Goal: Navigation & Orientation: Go to known website

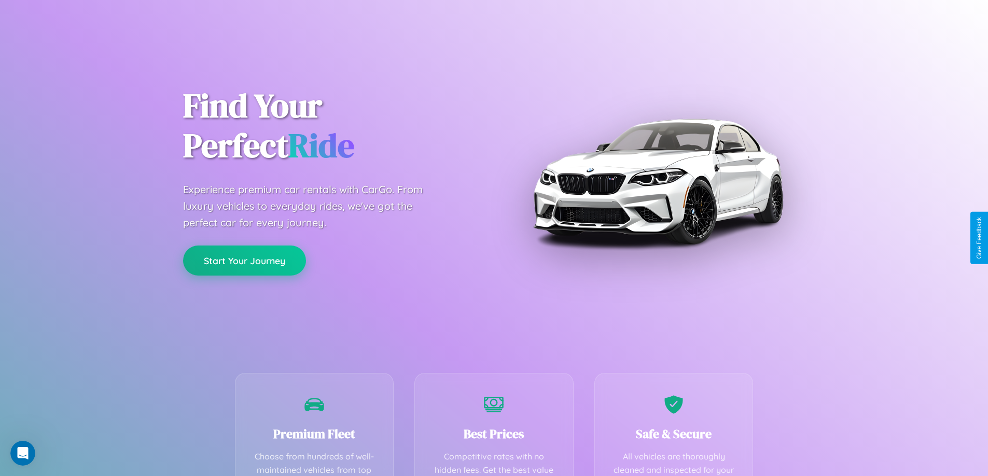
click at [244, 261] on button "Start Your Journey" at bounding box center [244, 261] width 123 height 30
click at [244, 260] on button "Start Your Journey" at bounding box center [244, 261] width 123 height 30
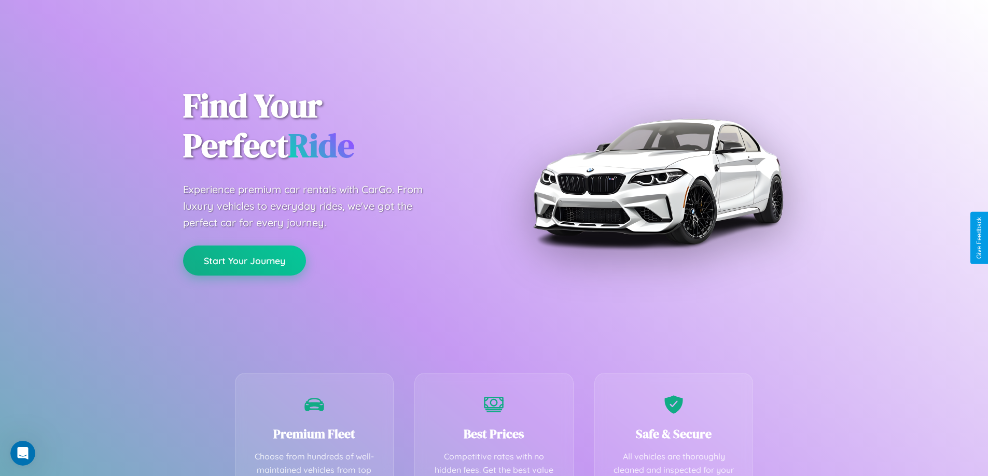
click at [244, 260] on button "Start Your Journey" at bounding box center [244, 261] width 123 height 30
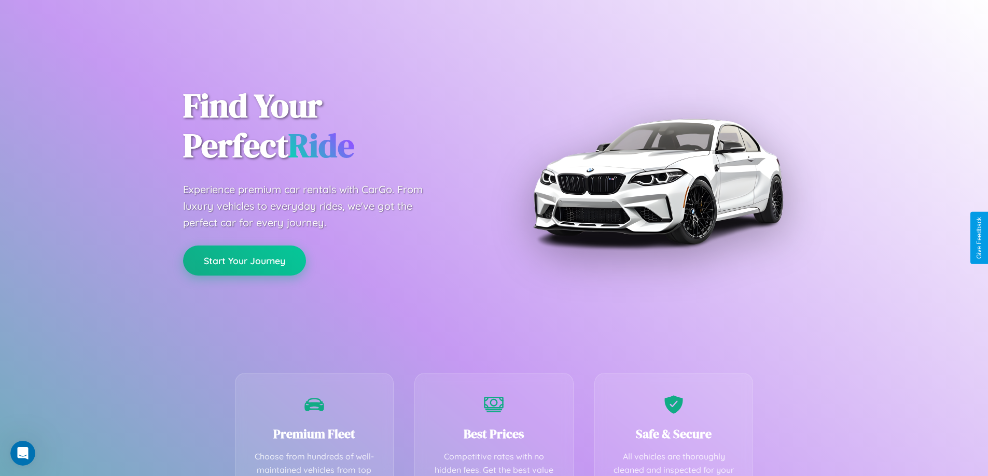
click at [244, 260] on button "Start Your Journey" at bounding box center [244, 261] width 123 height 30
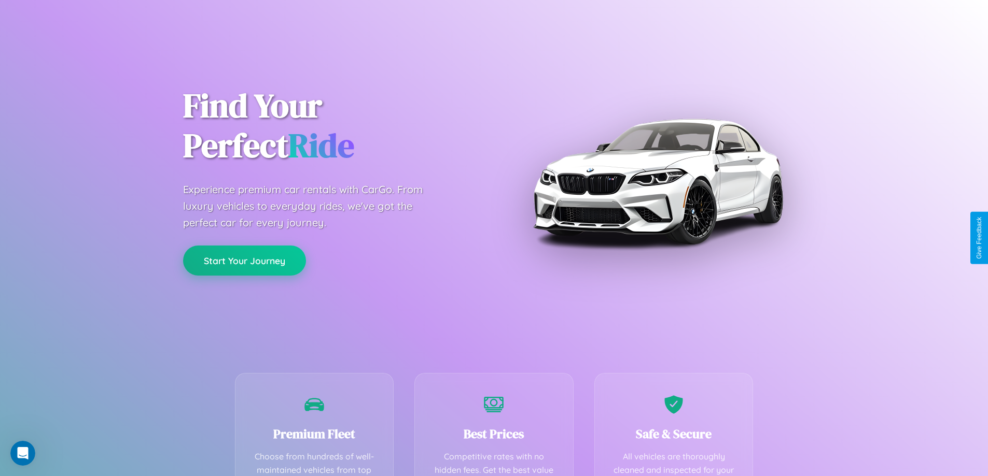
click at [244, 260] on button "Start Your Journey" at bounding box center [244, 261] width 123 height 30
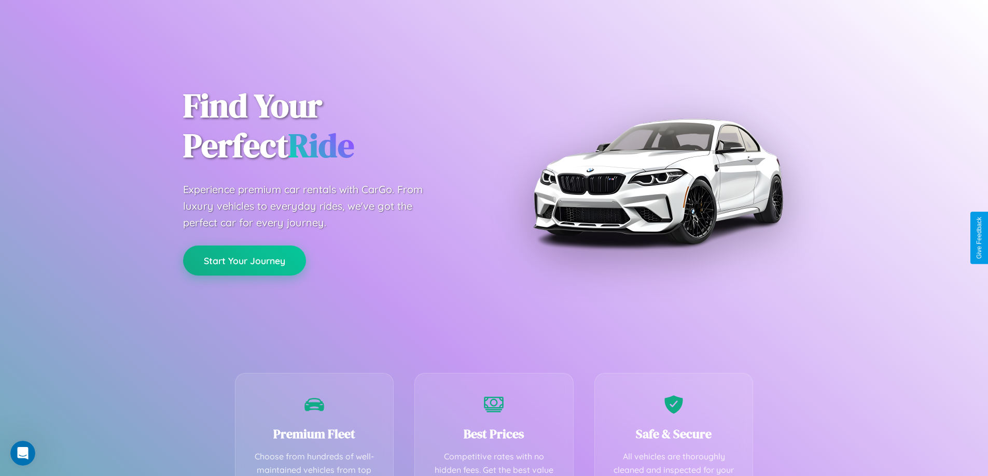
click at [244, 260] on button "Start Your Journey" at bounding box center [244, 261] width 123 height 30
